Goal: Task Accomplishment & Management: Manage account settings

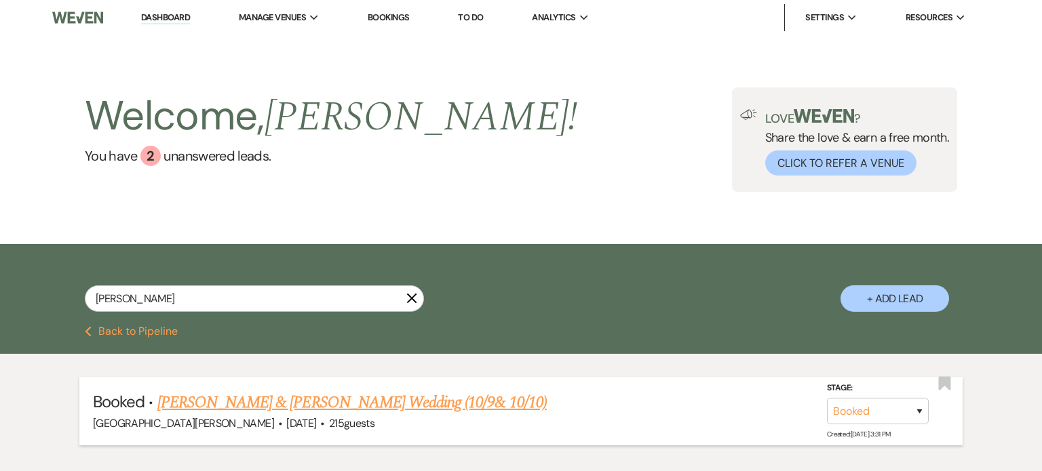
type input "[PERSON_NAME]"
click at [226, 413] on link "[PERSON_NAME] & [PERSON_NAME] Wedding (10/9& 10/10)" at bounding box center [351, 403] width 389 height 24
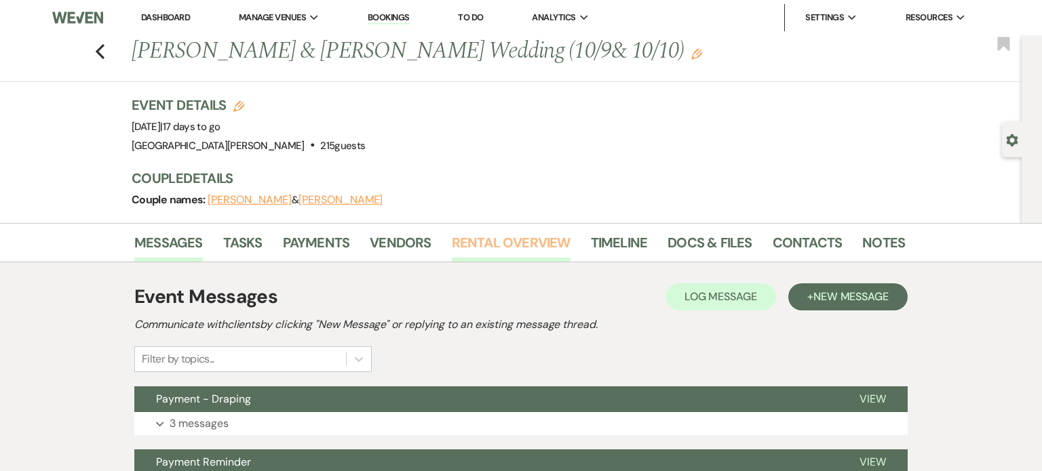
click at [488, 260] on link "Rental Overview" at bounding box center [511, 247] width 119 height 30
